Goal: Navigation & Orientation: Find specific page/section

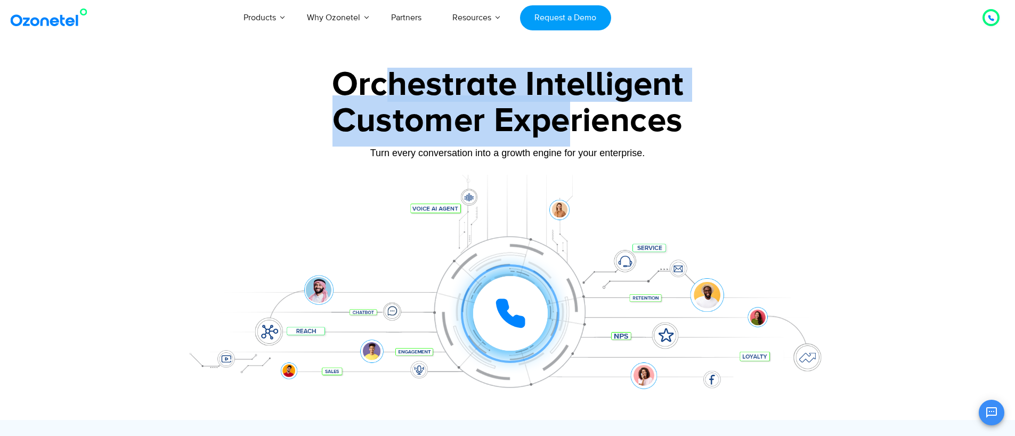
drag, startPoint x: 383, startPoint y: 85, endPoint x: 575, endPoint y: 136, distance: 199.2
click at [570, 115] on div "Orchestrate Intelligent Customer Experiences Turn every conversation into a gro…" at bounding box center [508, 244] width 666 height 352
click at [575, 136] on div "Customer Experiences" at bounding box center [508, 120] width 666 height 51
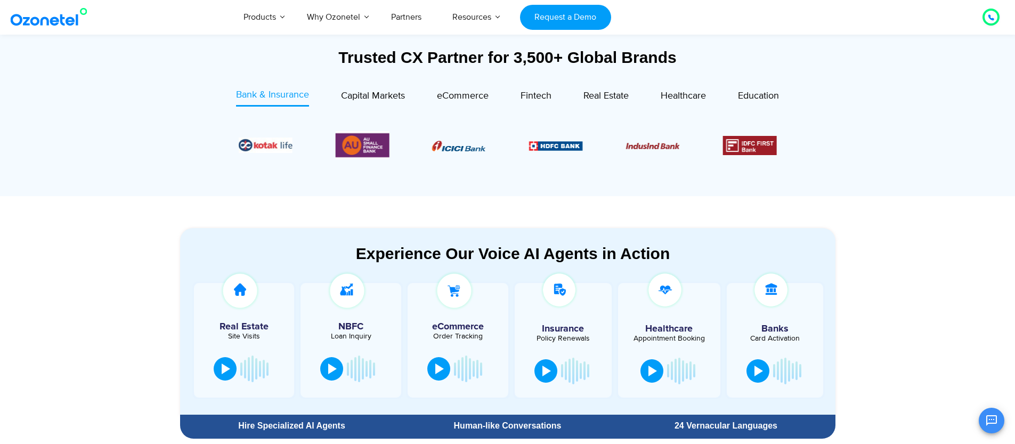
scroll to position [506, 0]
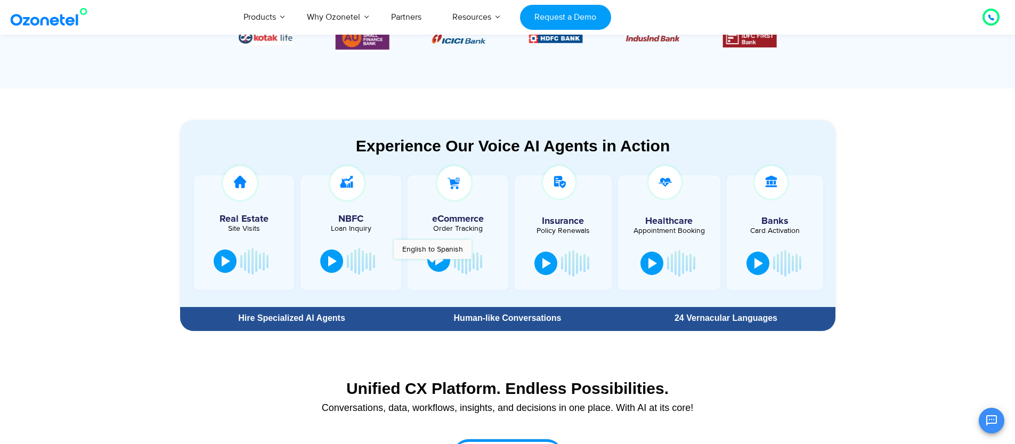
click at [440, 254] on button at bounding box center [438, 259] width 23 height 23
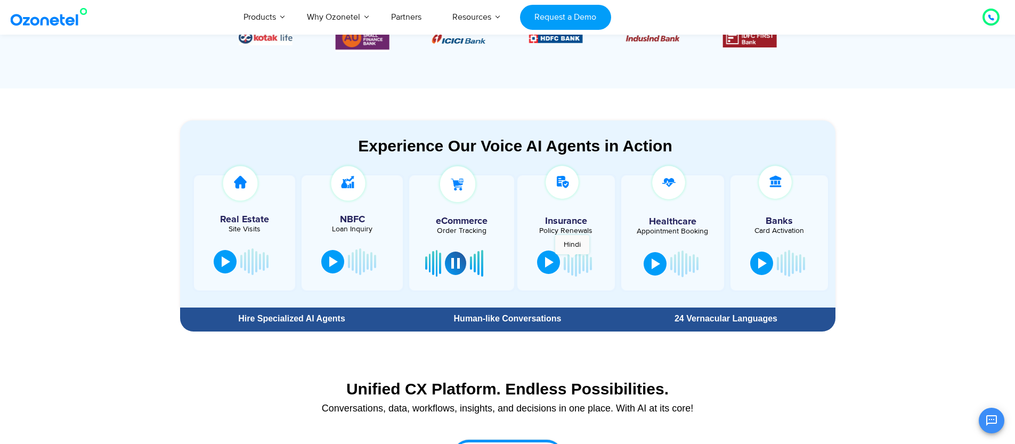
click at [543, 264] on button at bounding box center [548, 261] width 23 height 23
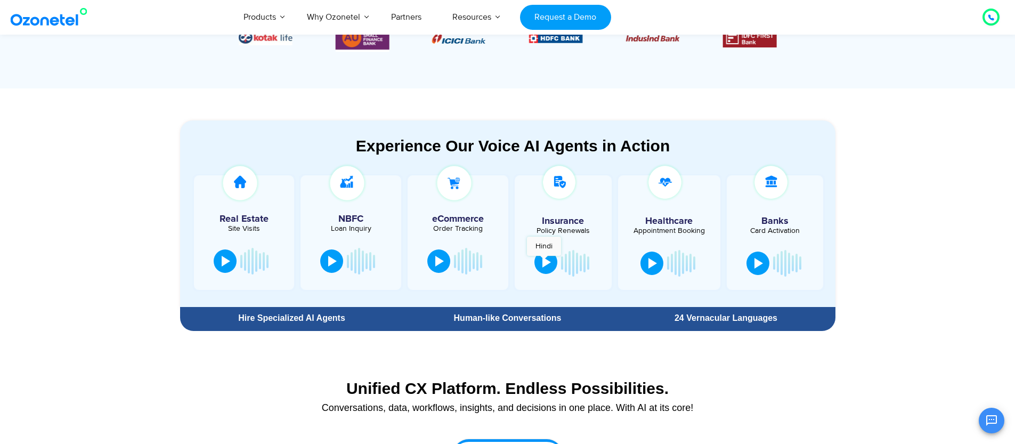
click at [543, 261] on div at bounding box center [546, 262] width 9 height 11
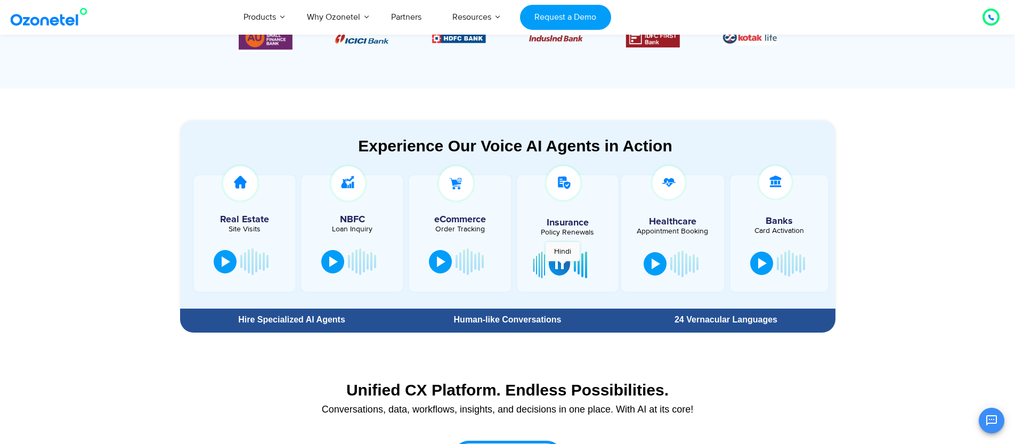
click at [563, 266] on div at bounding box center [559, 263] width 9 height 11
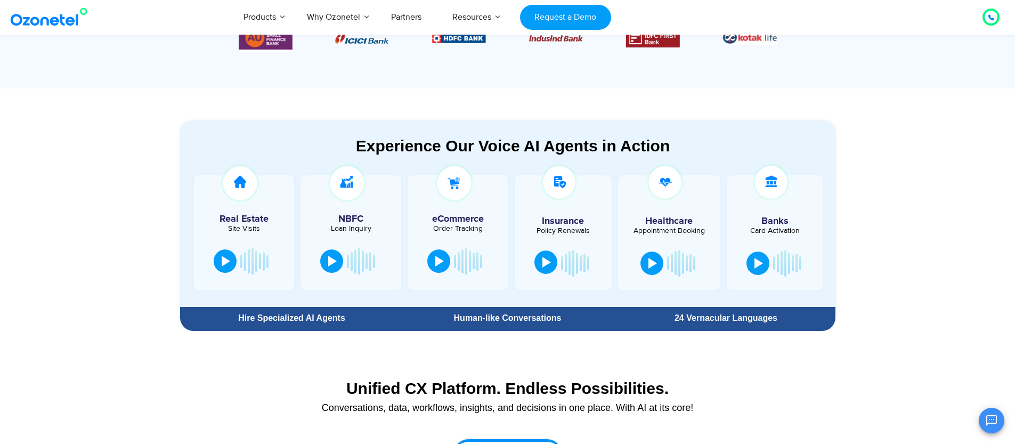
click at [877, 88] on section "Trusted CX Partner for 3,500+ Global Brands Bank & Insurance Capital Markets" at bounding box center [507, 1] width 1015 height 175
click at [459, 128] on section "Experience Our Voice AI Agents in Action Real Estate Site Visits NBFC Loan Inqu…" at bounding box center [507, 213] width 655 height 187
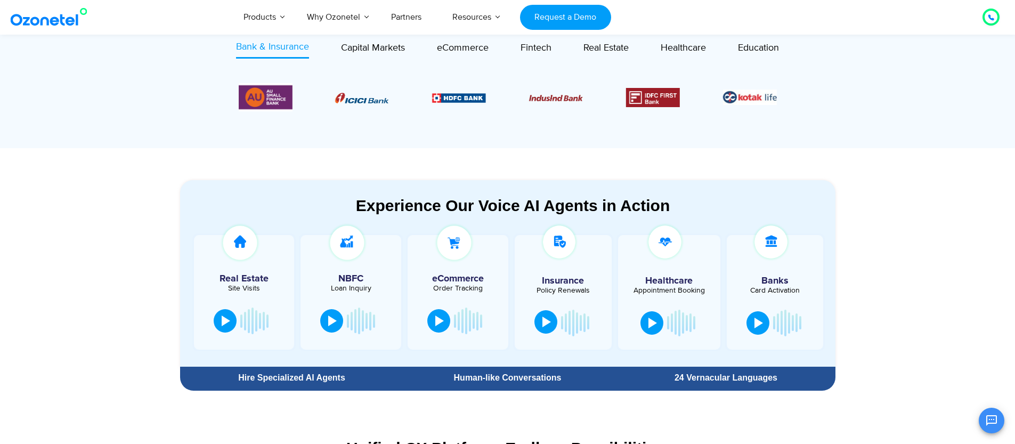
click at [992, 17] on icon at bounding box center [991, 17] width 6 height 6
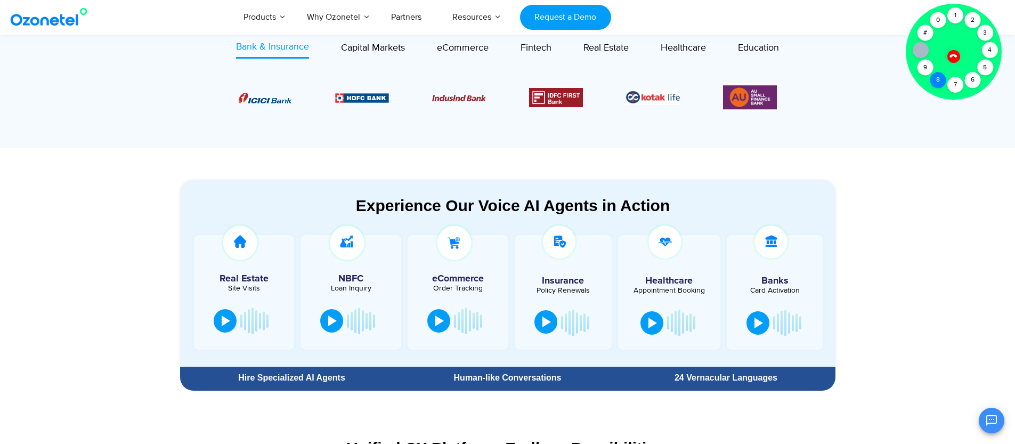
click at [945, 80] on div "8" at bounding box center [938, 80] width 16 height 16
click at [959, 83] on div "7" at bounding box center [956, 85] width 16 height 16
click at [956, 12] on div "1" at bounding box center [956, 15] width 16 height 16
click at [940, 76] on div "8" at bounding box center [938, 80] width 16 height 16
click at [941, 76] on div "8" at bounding box center [938, 80] width 16 height 16
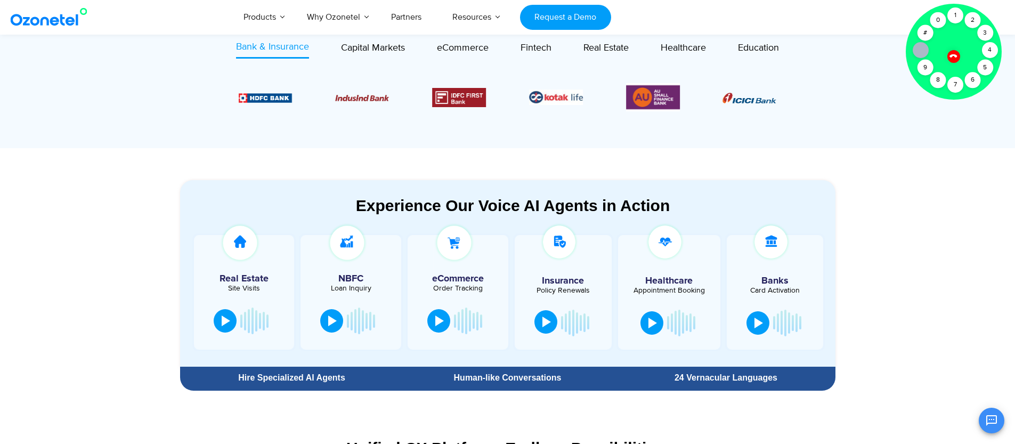
click at [954, 57] on icon at bounding box center [953, 55] width 9 height 9
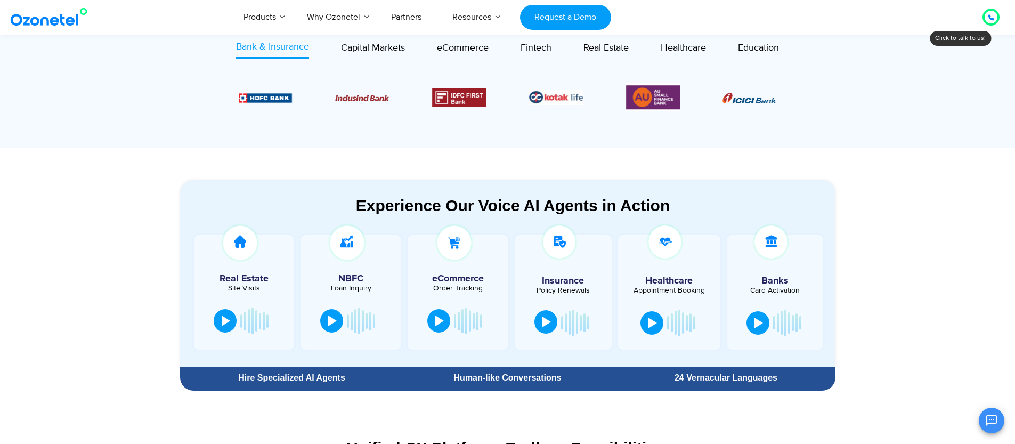
click at [990, 16] on icon at bounding box center [991, 17] width 5 height 5
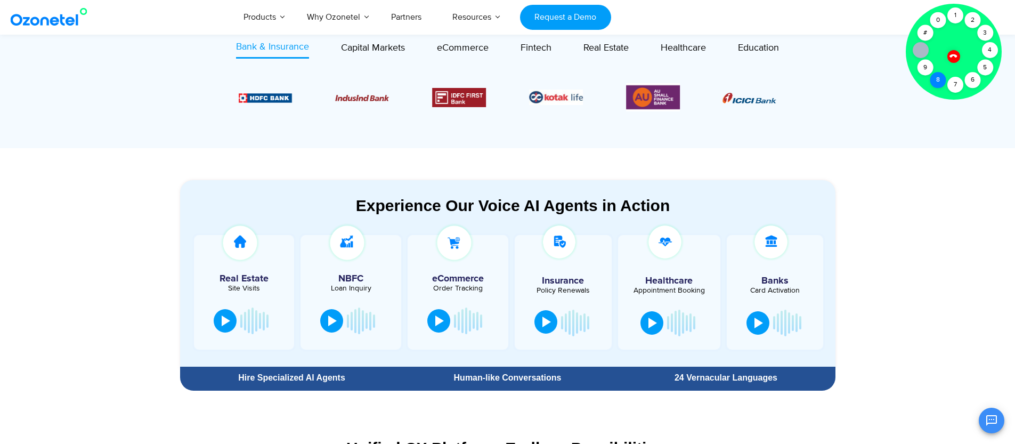
click at [943, 78] on div "8" at bounding box center [938, 80] width 16 height 16
click at [951, 83] on div "7" at bounding box center [956, 85] width 16 height 16
click at [953, 13] on div "1" at bounding box center [956, 15] width 16 height 16
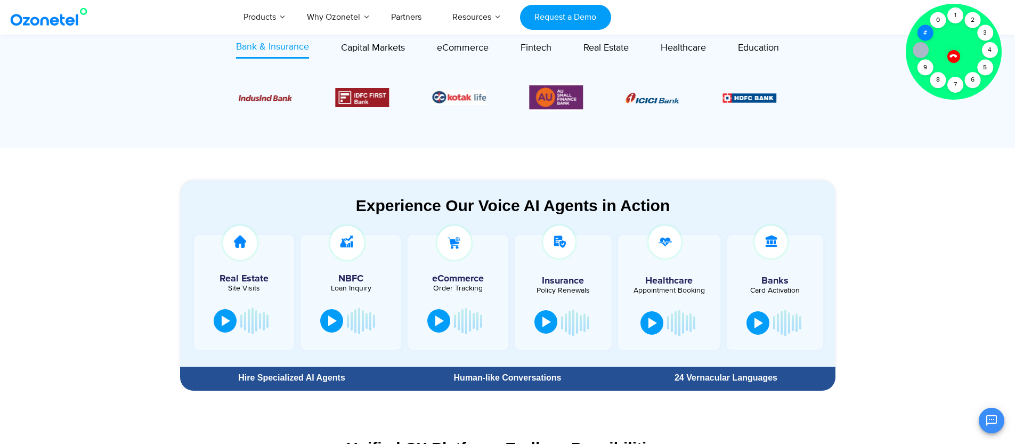
click at [933, 34] on div "#" at bounding box center [925, 33] width 16 height 16
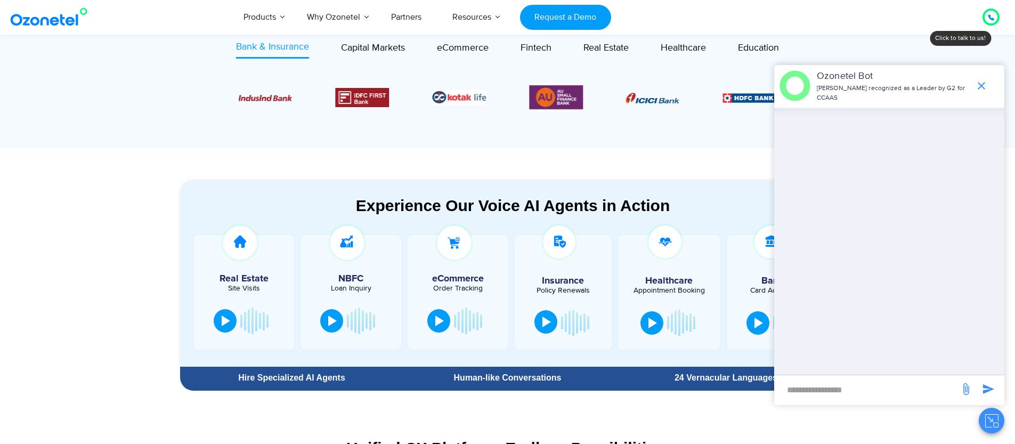
click at [982, 77] on span "end chat or minimize" at bounding box center [981, 85] width 21 height 21
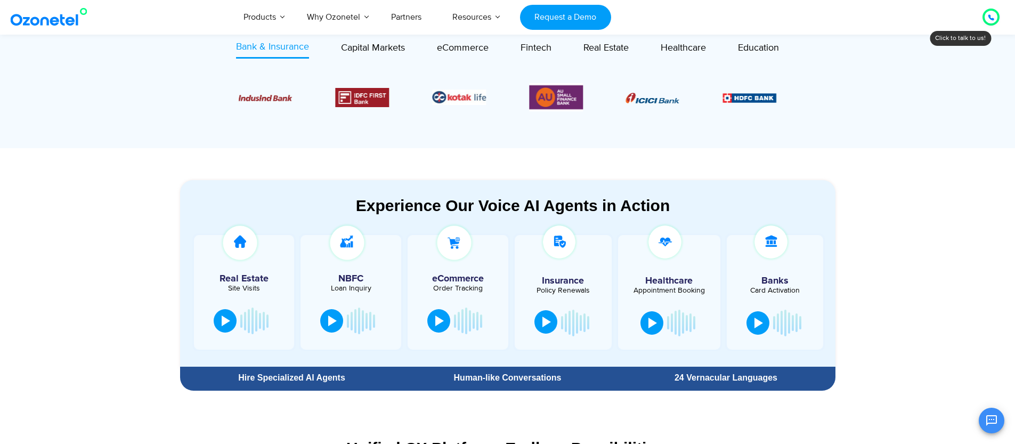
click at [990, 20] on icon at bounding box center [991, 17] width 6 height 6
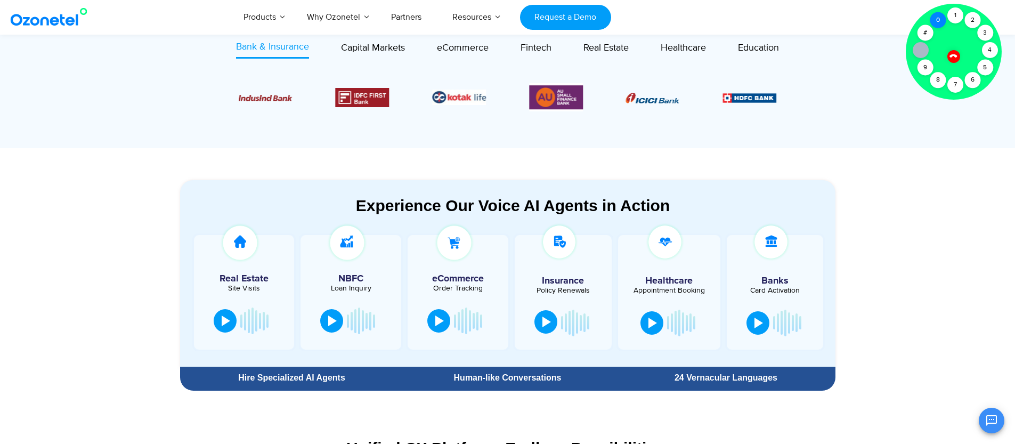
click at [940, 25] on div "0" at bounding box center [938, 20] width 16 height 16
click at [954, 15] on div "1" at bounding box center [956, 15] width 16 height 16
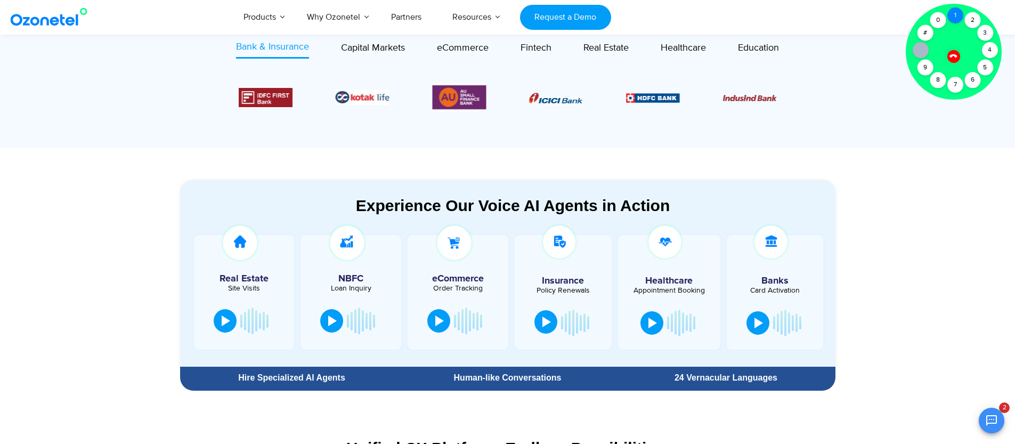
click at [957, 14] on div "1" at bounding box center [956, 15] width 16 height 16
click at [952, 15] on div "1" at bounding box center [956, 15] width 16 height 16
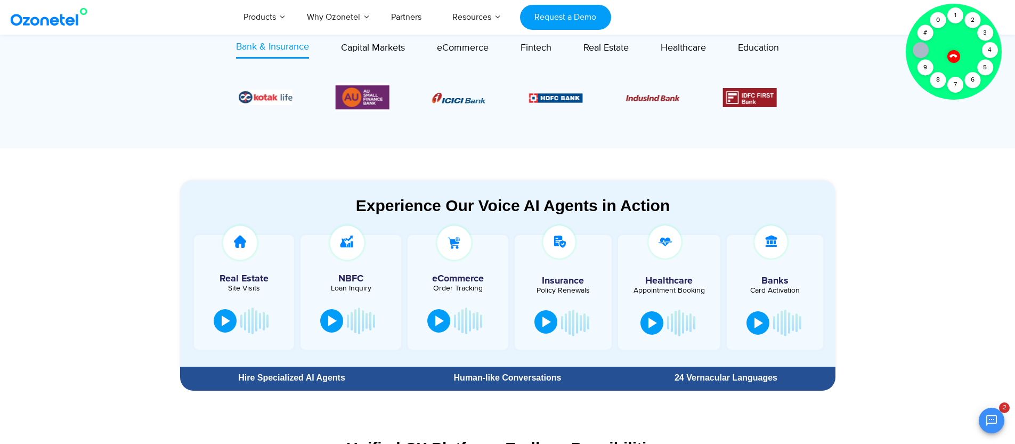
click at [952, 53] on icon at bounding box center [953, 55] width 9 height 9
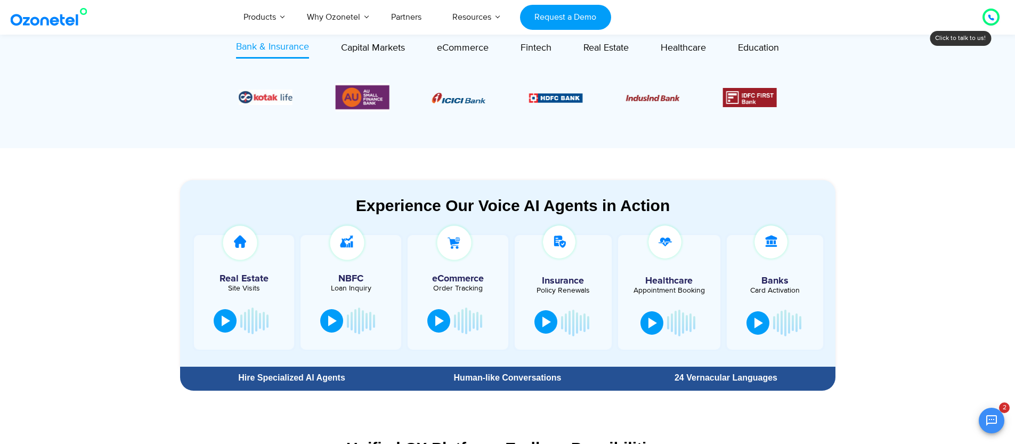
click at [988, 14] on icon at bounding box center [991, 17] width 6 height 6
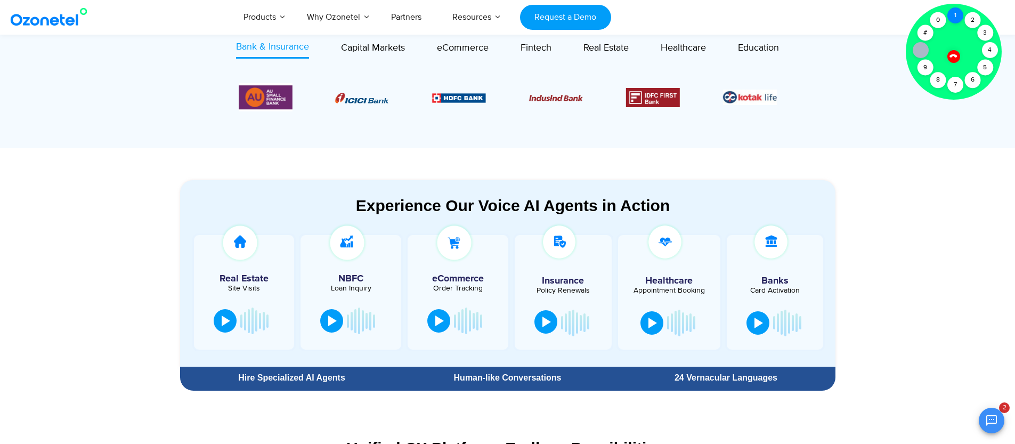
click at [959, 21] on div "1" at bounding box center [956, 15] width 16 height 16
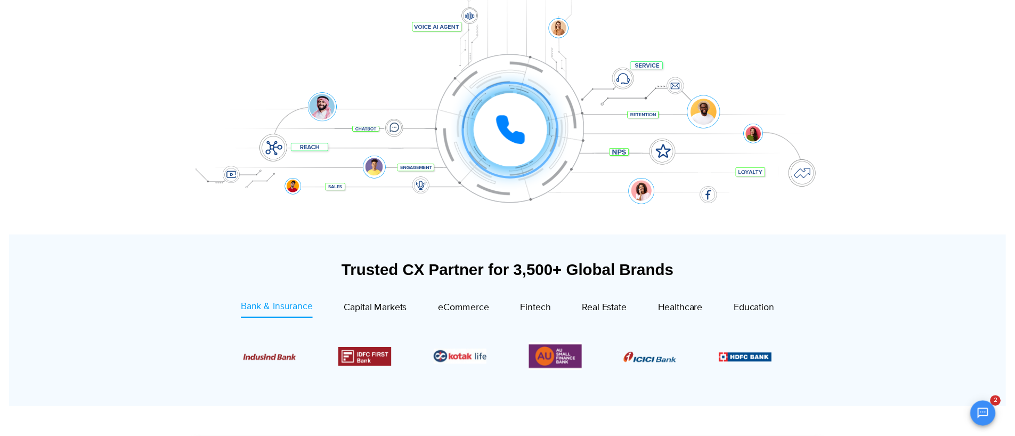
scroll to position [0, 0]
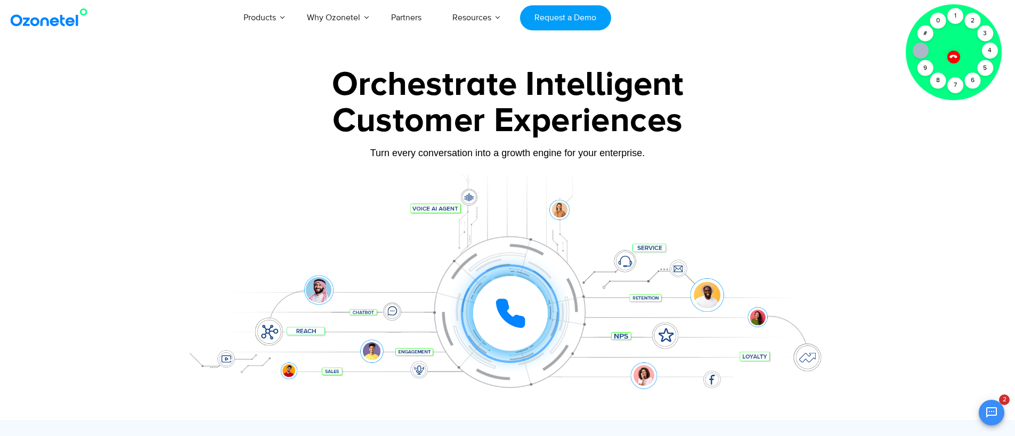
click at [954, 58] on icon at bounding box center [953, 56] width 9 height 9
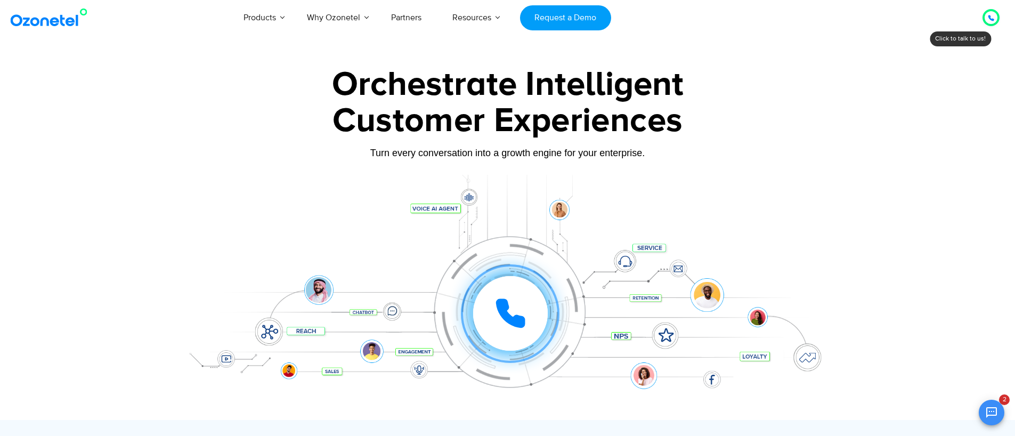
drag, startPoint x: 901, startPoint y: 39, endPoint x: 1010, endPoint y: 39, distance: 109.8
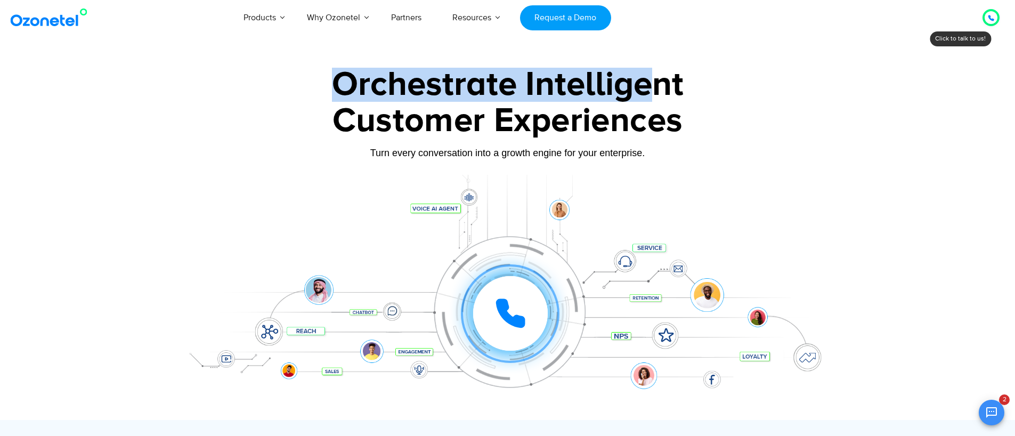
drag, startPoint x: 931, startPoint y: 44, endPoint x: 550, endPoint y: 93, distance: 383.6
click at [549, 93] on div "Orchestrate Intelligent" at bounding box center [508, 85] width 666 height 34
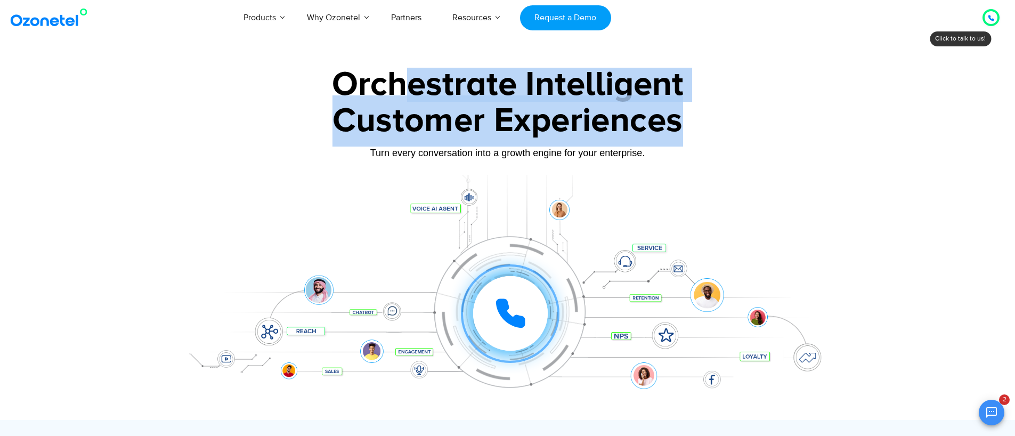
drag, startPoint x: 403, startPoint y: 84, endPoint x: 698, endPoint y: 132, distance: 298.6
click at [681, 128] on div "Orchestrate Intelligent Customer Experiences Turn every conversation into a gro…" at bounding box center [508, 244] width 666 height 352
click at [698, 132] on div "Customer Experiences" at bounding box center [508, 120] width 666 height 51
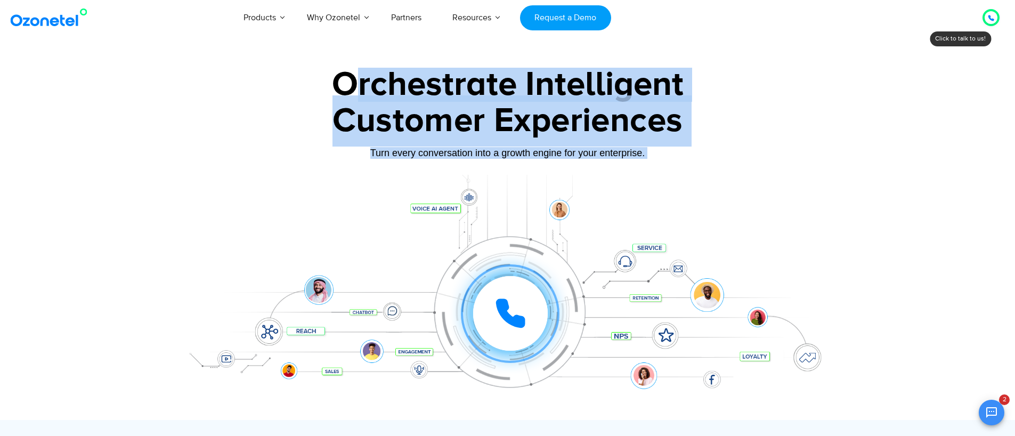
drag, startPoint x: 682, startPoint y: 171, endPoint x: 346, endPoint y: 90, distance: 345.2
click at [347, 91] on div "Orchestrate Intelligent Customer Experiences Turn every conversation into a gro…" at bounding box center [508, 244] width 666 height 352
click at [346, 90] on div "Orchestrate Intelligent" at bounding box center [508, 85] width 666 height 34
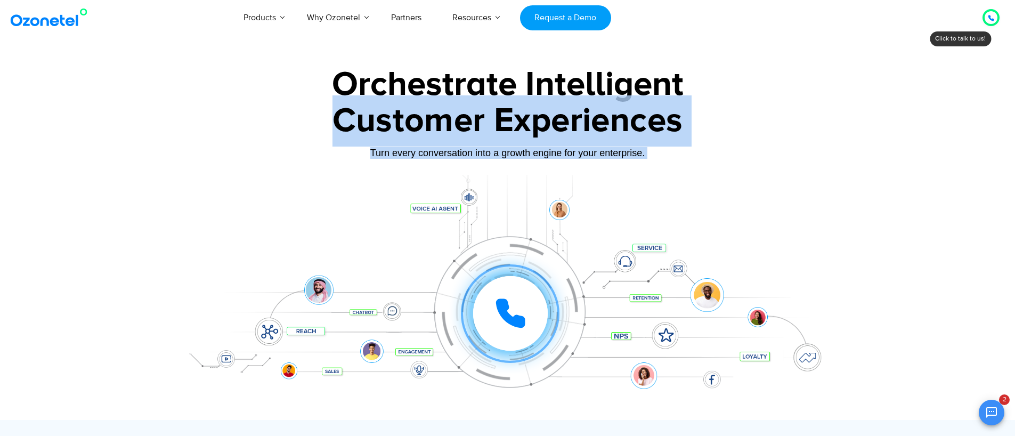
drag, startPoint x: 310, startPoint y: 96, endPoint x: 702, endPoint y: 176, distance: 400.3
click at [690, 174] on div "Orchestrate Intelligent Customer Experiences Turn every conversation into a gro…" at bounding box center [508, 244] width 666 height 352
click at [705, 177] on div at bounding box center [508, 297] width 666 height 245
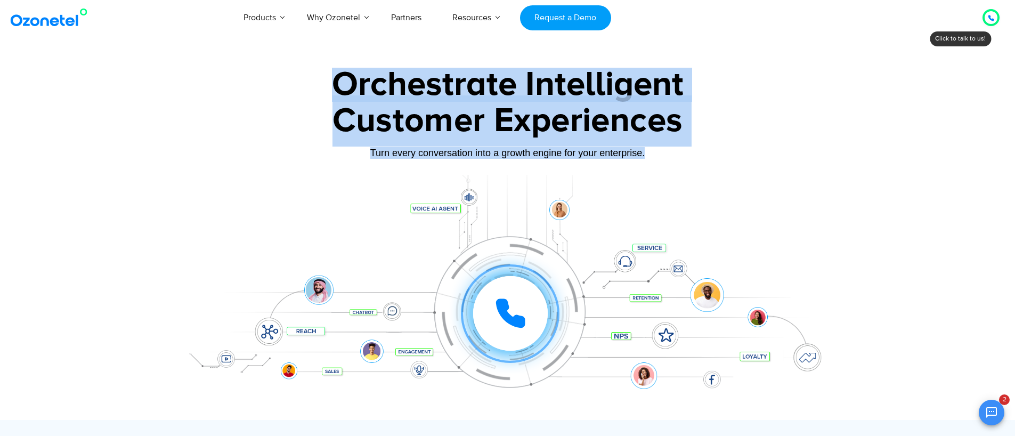
drag, startPoint x: 654, startPoint y: 157, endPoint x: 292, endPoint y: 73, distance: 371.9
click at [272, 70] on div "Orchestrate Intelligent Customer Experiences Turn every conversation into a gro…" at bounding box center [508, 244] width 666 height 352
click at [327, 79] on div "Orchestrate Intelligent" at bounding box center [508, 85] width 666 height 34
drag, startPoint x: 334, startPoint y: 77, endPoint x: 694, endPoint y: 158, distance: 368.6
click at [694, 158] on div "Orchestrate Intelligent Customer Experiences Turn every conversation into a gro…" at bounding box center [508, 244] width 666 height 352
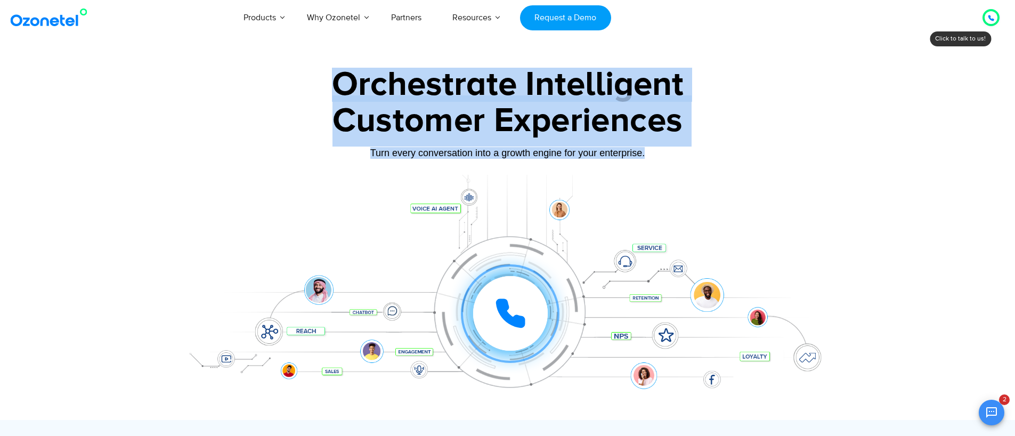
click at [694, 158] on div "Turn every conversation into a growth engine for your enterprise." at bounding box center [508, 153] width 666 height 12
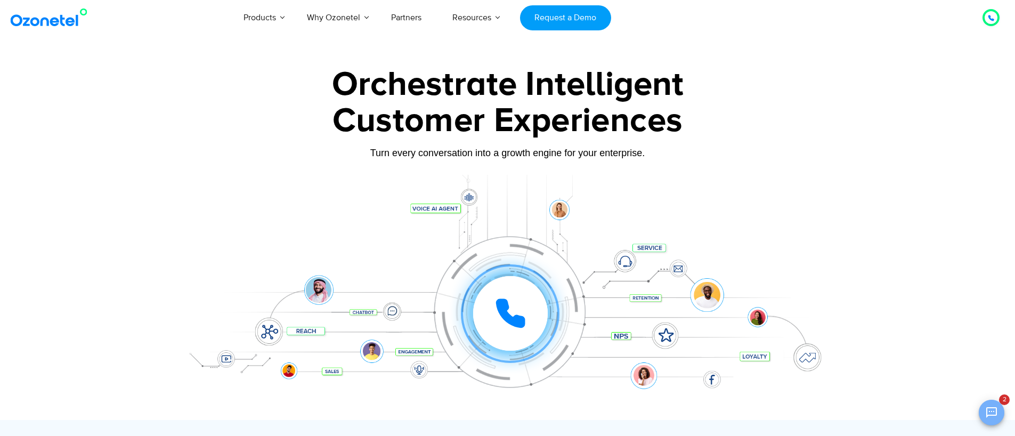
click at [989, 410] on icon "Open chat" at bounding box center [991, 412] width 13 height 13
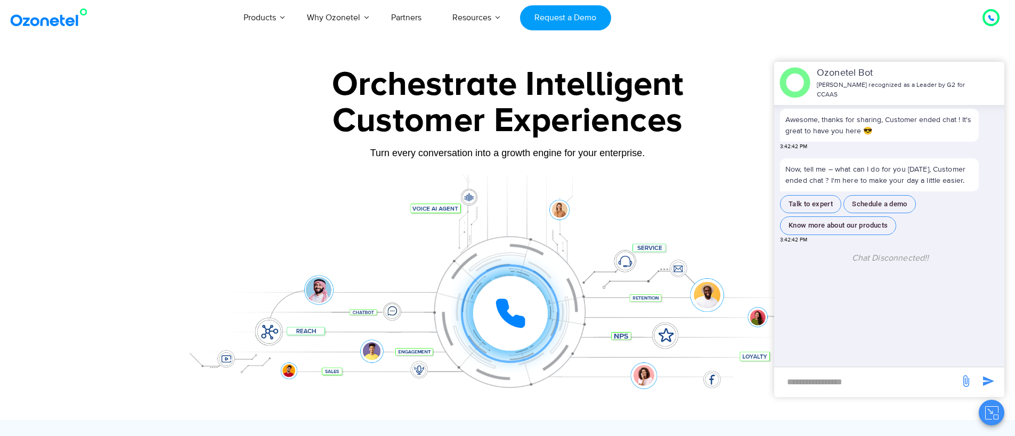
click at [556, 134] on div "Customer Experiences" at bounding box center [508, 120] width 666 height 51
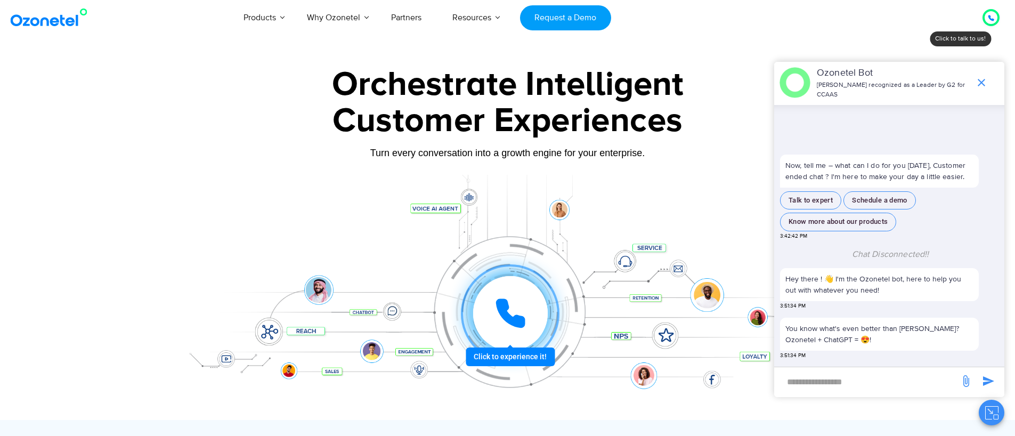
scroll to position [62, 0]
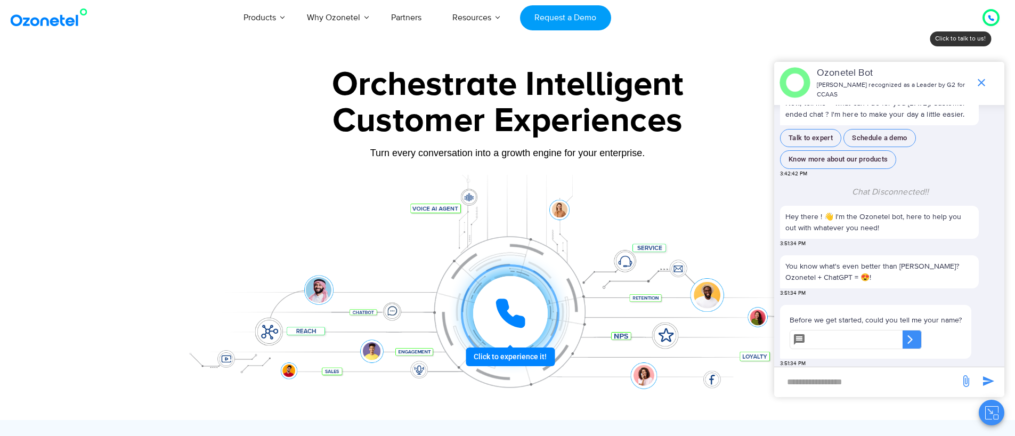
click at [998, 18] on div at bounding box center [991, 17] width 17 height 17
click at [994, 20] on div at bounding box center [991, 17] width 13 height 13
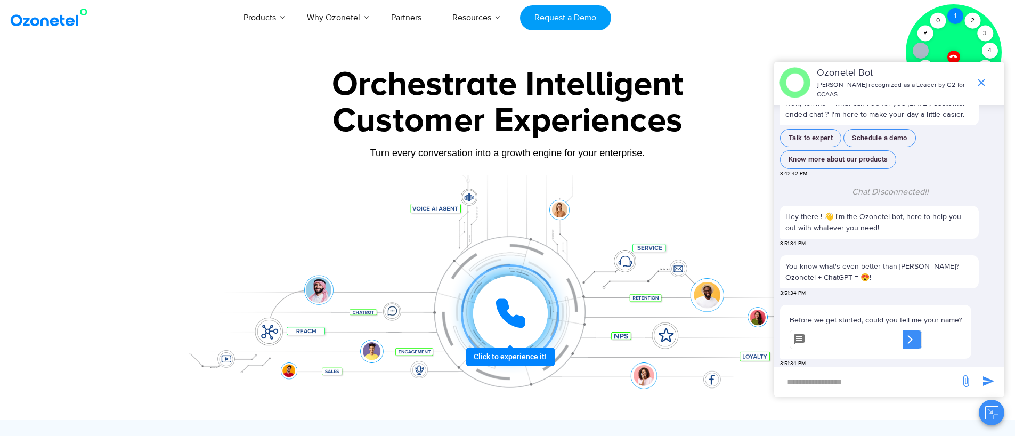
click at [959, 17] on div "1" at bounding box center [956, 16] width 16 height 16
click at [984, 77] on icon "end chat or minimize" at bounding box center [981, 82] width 13 height 13
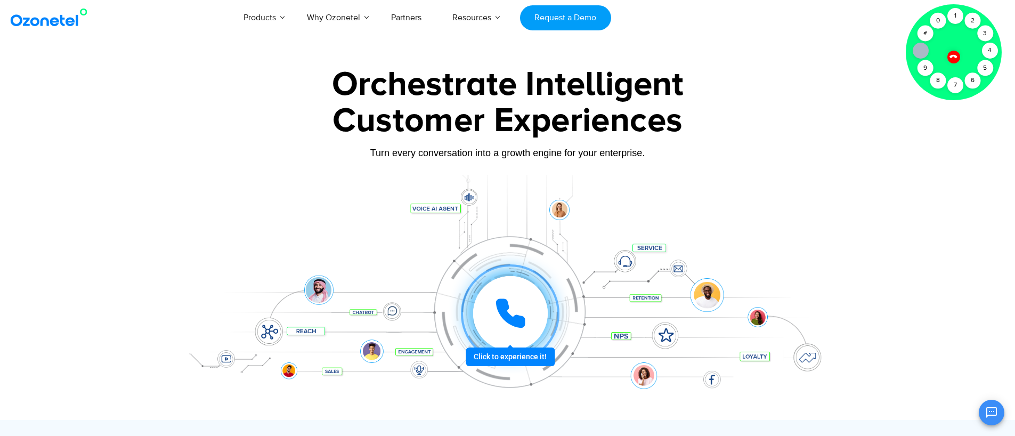
scroll to position [83, 0]
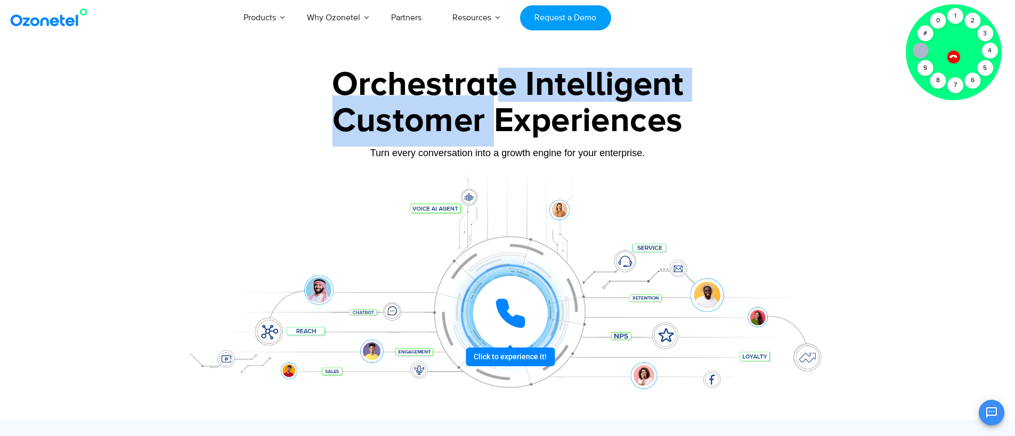
drag, startPoint x: 504, startPoint y: 91, endPoint x: 493, endPoint y: 143, distance: 53.3
click at [493, 143] on div "Orchestrate Intelligent Customer Experiences Turn every conversation into a gro…" at bounding box center [508, 244] width 666 height 352
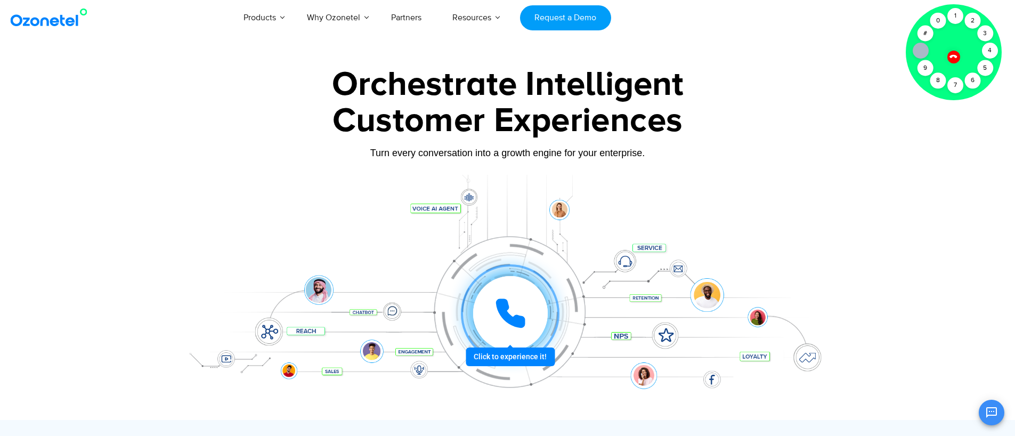
click at [493, 143] on div "Customer Experiences" at bounding box center [508, 120] width 666 height 51
click at [485, 100] on div "Customer Experiences" at bounding box center [508, 120] width 666 height 51
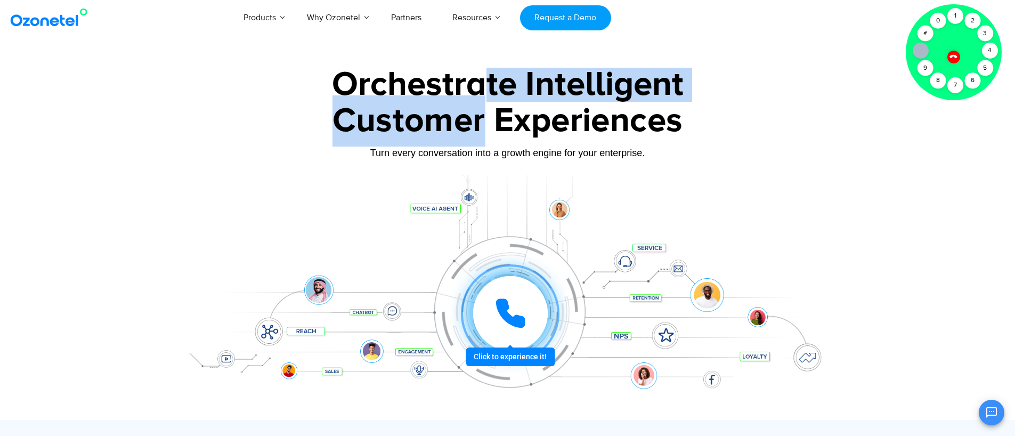
drag, startPoint x: 486, startPoint y: 91, endPoint x: 485, endPoint y: 108, distance: 17.1
click at [485, 108] on div "Orchestrate Intelligent Customer Experiences Turn every conversation into a gro…" at bounding box center [508, 244] width 666 height 352
click at [485, 108] on div "Customer Experiences" at bounding box center [508, 120] width 666 height 51
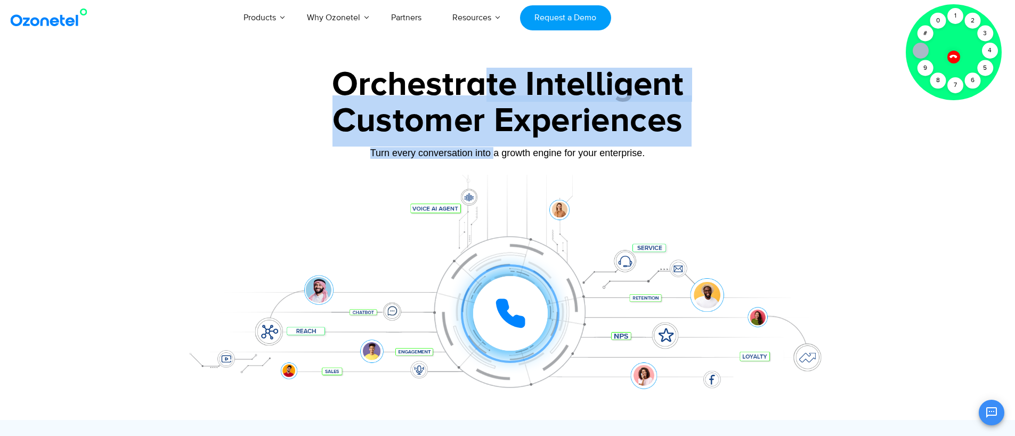
drag, startPoint x: 493, startPoint y: 155, endPoint x: 487, endPoint y: 76, distance: 79.1
click at [487, 76] on div "Orchestrate Intelligent Customer Experiences Turn every conversation into a gro…" at bounding box center [508, 244] width 666 height 352
click at [487, 76] on div "Orchestrate Intelligent" at bounding box center [508, 85] width 666 height 34
drag, startPoint x: 504, startPoint y: 76, endPoint x: 495, endPoint y: 157, distance: 82.1
click at [495, 157] on div "Orchestrate Intelligent Customer Experiences Turn every conversation into a gro…" at bounding box center [508, 244] width 666 height 352
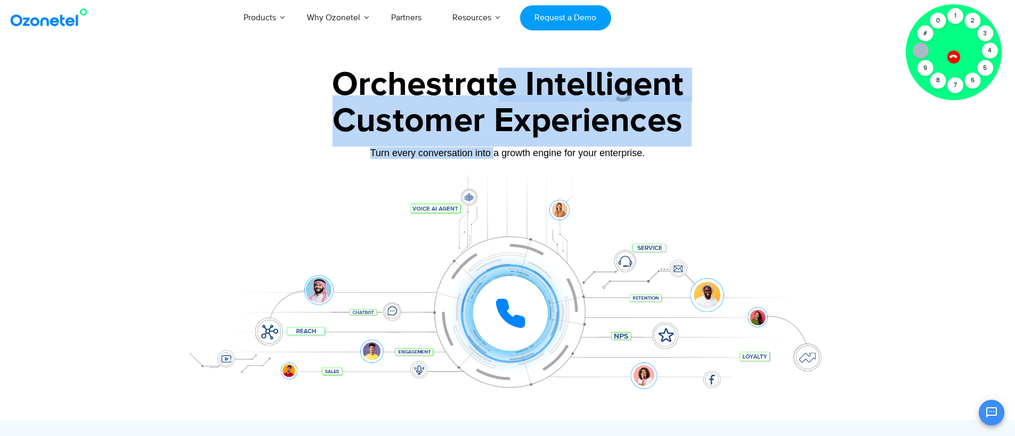
click at [495, 157] on div "Turn every conversation into a growth engine for your enterprise." at bounding box center [508, 153] width 666 height 12
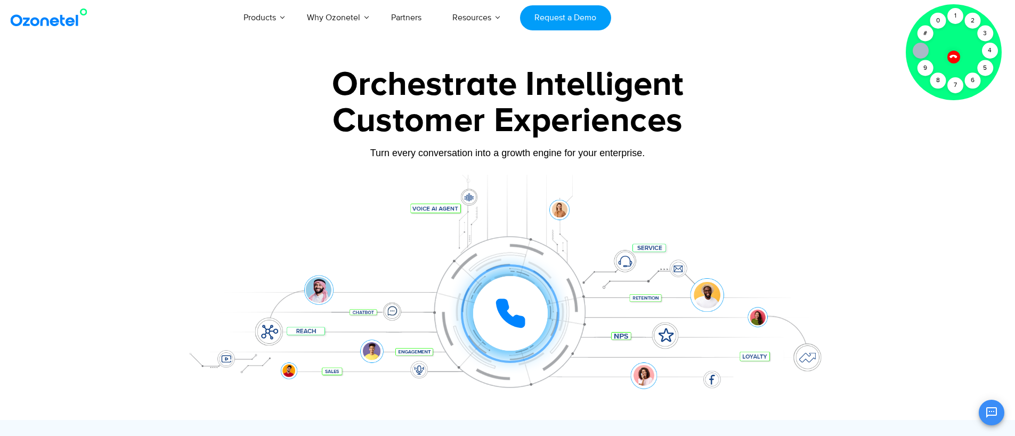
click at [955, 56] on icon at bounding box center [953, 56] width 7 height 7
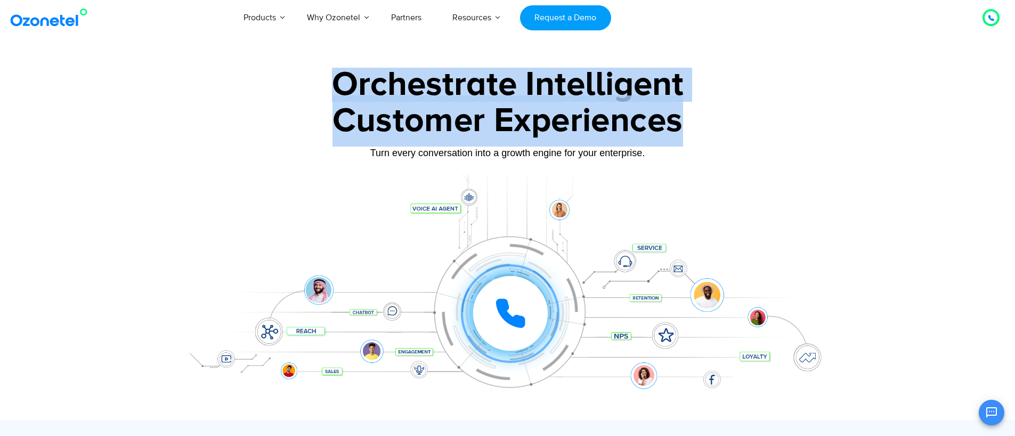
drag, startPoint x: 488, startPoint y: 104, endPoint x: 772, endPoint y: 139, distance: 286.1
click at [757, 135] on div "Orchestrate Intelligent Customer Experiences Turn every conversation into a gro…" at bounding box center [508, 244] width 666 height 352
click at [772, 139] on div "Customer Experiences" at bounding box center [508, 120] width 666 height 51
